Goal: Task Accomplishment & Management: Manage account settings

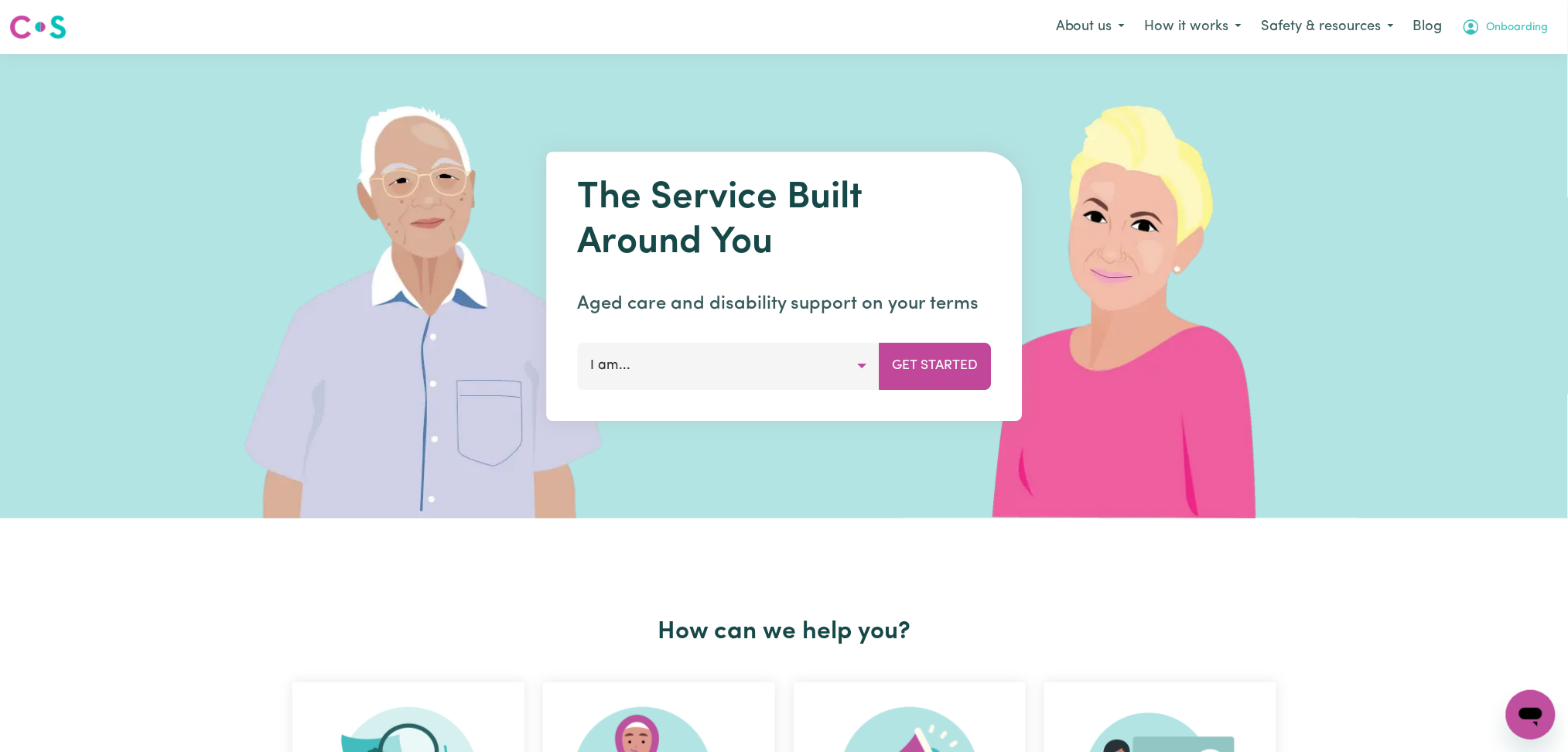
click at [1487, 23] on span "Onboarding" at bounding box center [1518, 28] width 62 height 17
click at [1480, 94] on link "Logout" at bounding box center [1496, 89] width 122 height 30
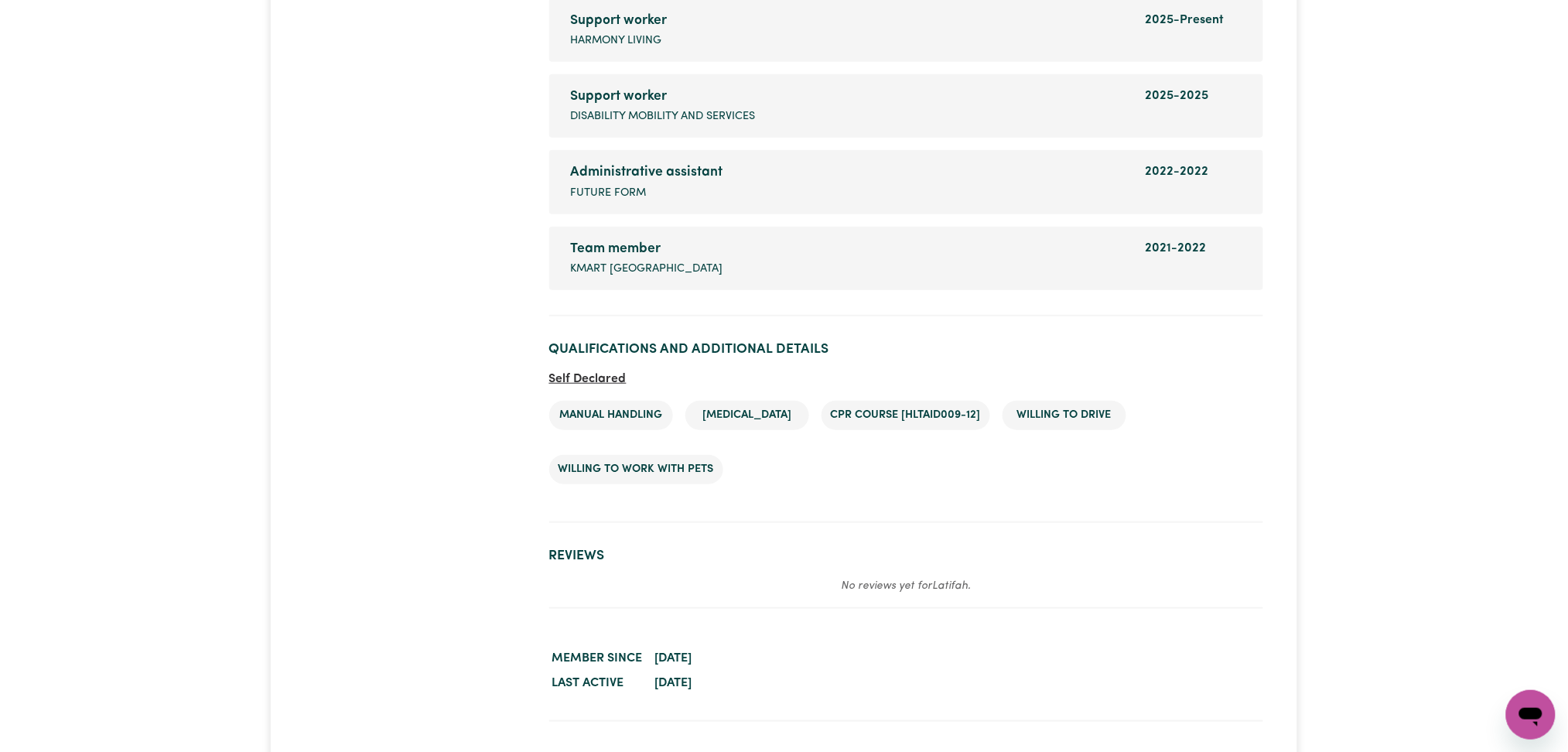
scroll to position [2354, 0]
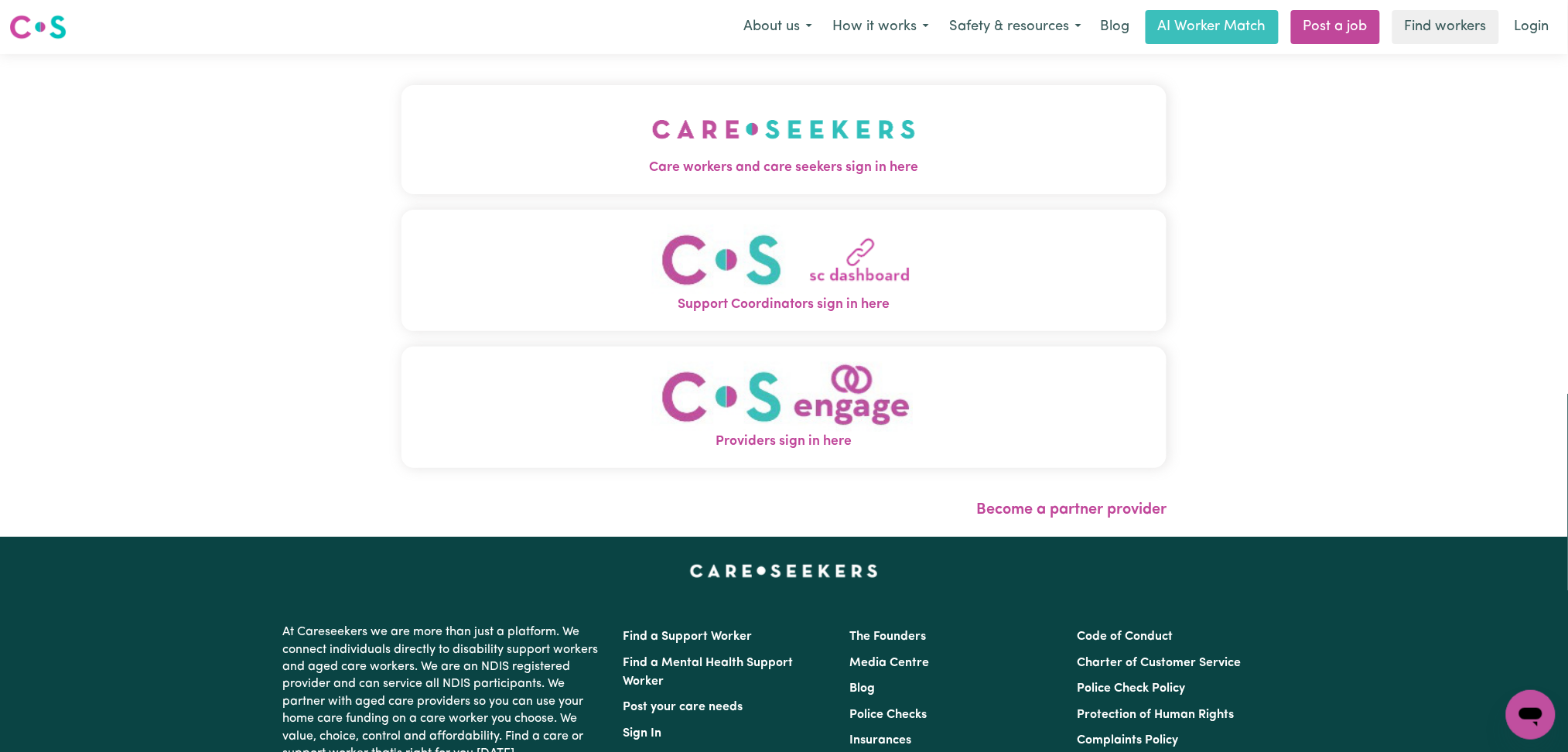
click at [441, 166] on span "Care workers and care seekers sign in here" at bounding box center [785, 167] width 766 height 20
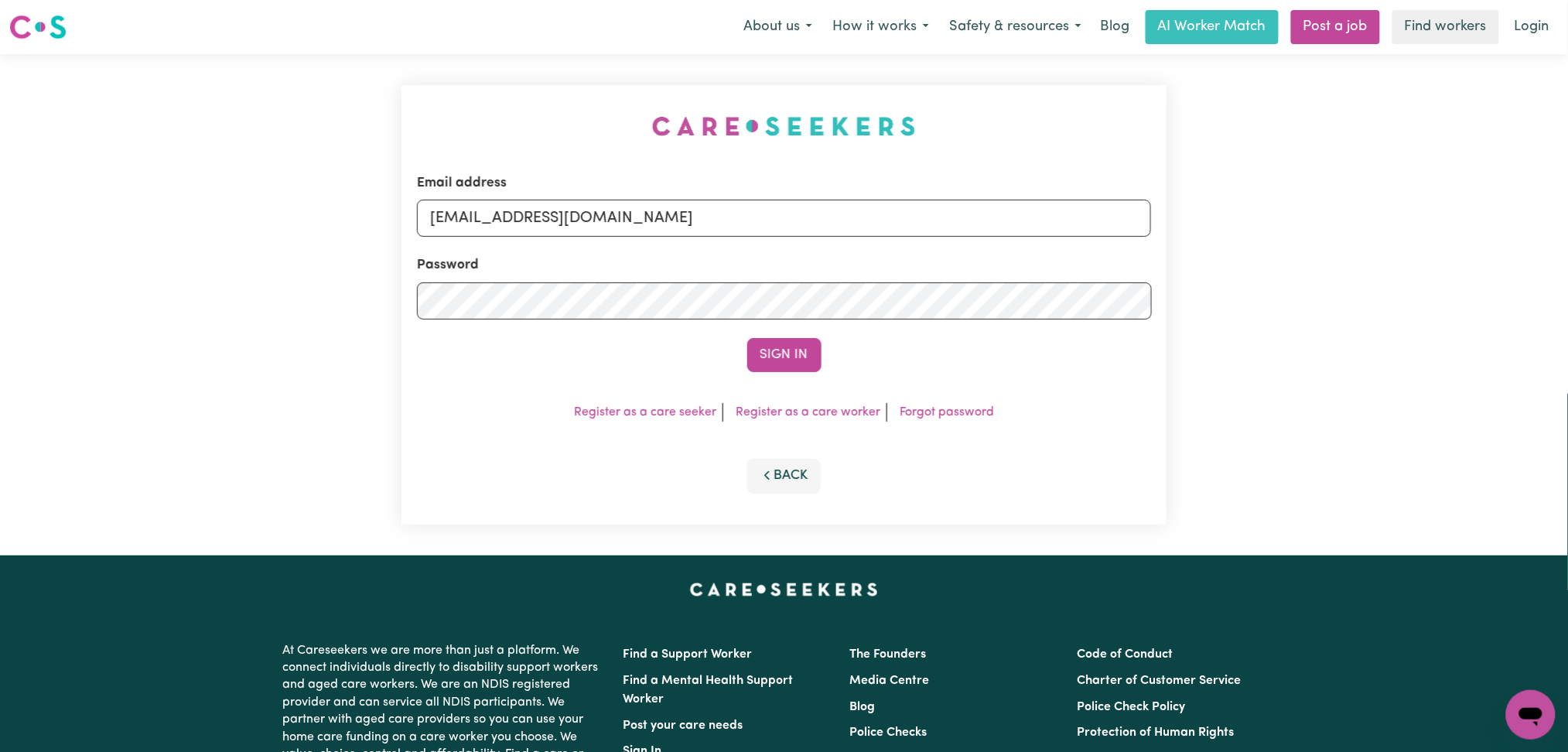
click at [632, 239] on form "Email address [EMAIL_ADDRESS][DOMAIN_NAME] Password Sign In" at bounding box center [784, 272] width 735 height 199
drag, startPoint x: 624, startPoint y: 220, endPoint x: 620, endPoint y: 235, distance: 15.5
click at [623, 220] on input "[EMAIL_ADDRESS][DOMAIN_NAME]" at bounding box center [784, 219] width 735 height 38
click at [504, 211] on input "Superuser~[EMAIL_ADDRESS][DOMAIN_NAME]" at bounding box center [784, 219] width 735 height 38
drag, startPoint x: 510, startPoint y: 211, endPoint x: 1063, endPoint y: 231, distance: 553.4
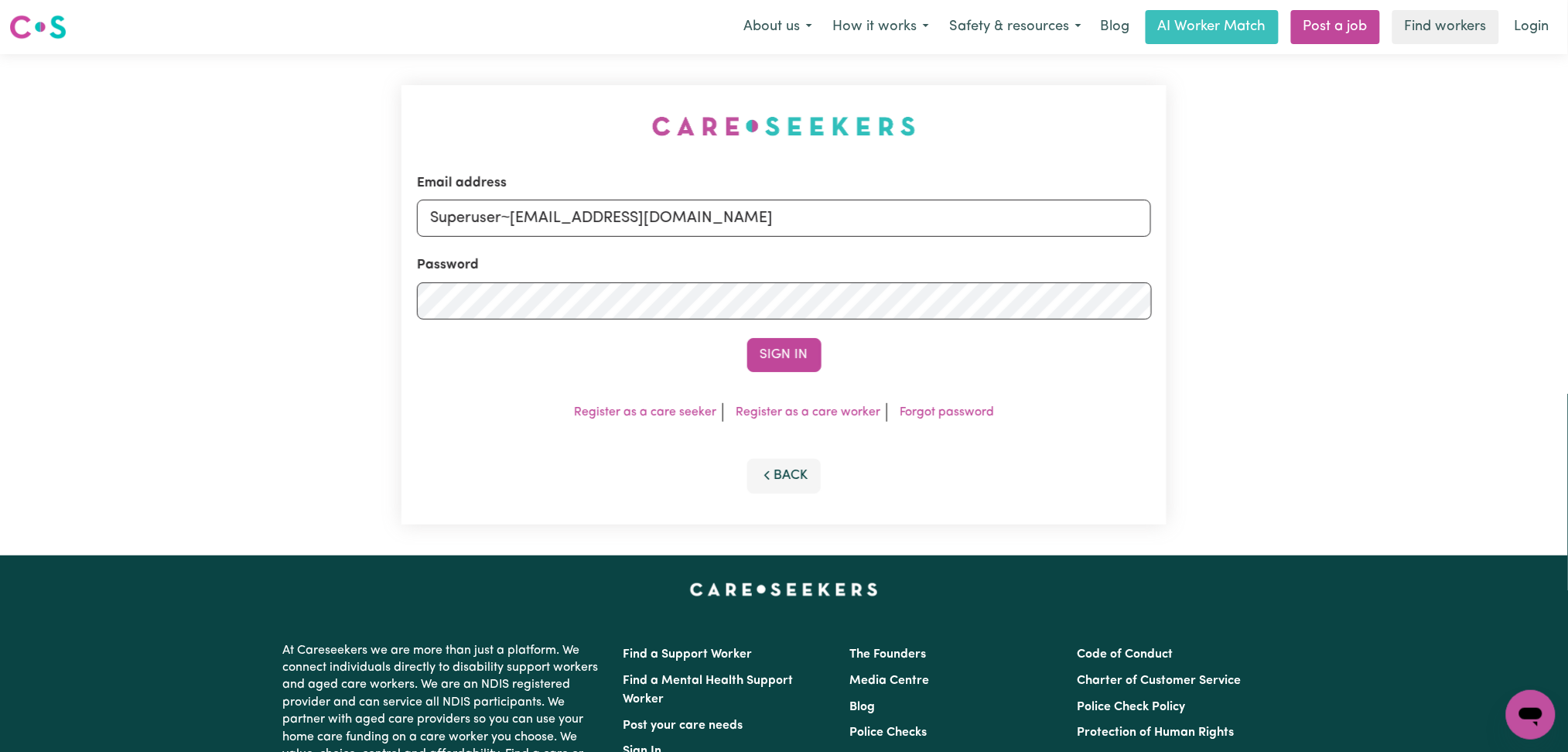
click at [1063, 231] on input "Superuser~[EMAIL_ADDRESS][DOMAIN_NAME]" at bounding box center [784, 219] width 735 height 38
type input "Superuser~[EMAIL_ADDRESS][DOMAIN_NAME]"
click at [812, 352] on button "Sign In" at bounding box center [784, 354] width 74 height 34
